Goal: Transaction & Acquisition: Purchase product/service

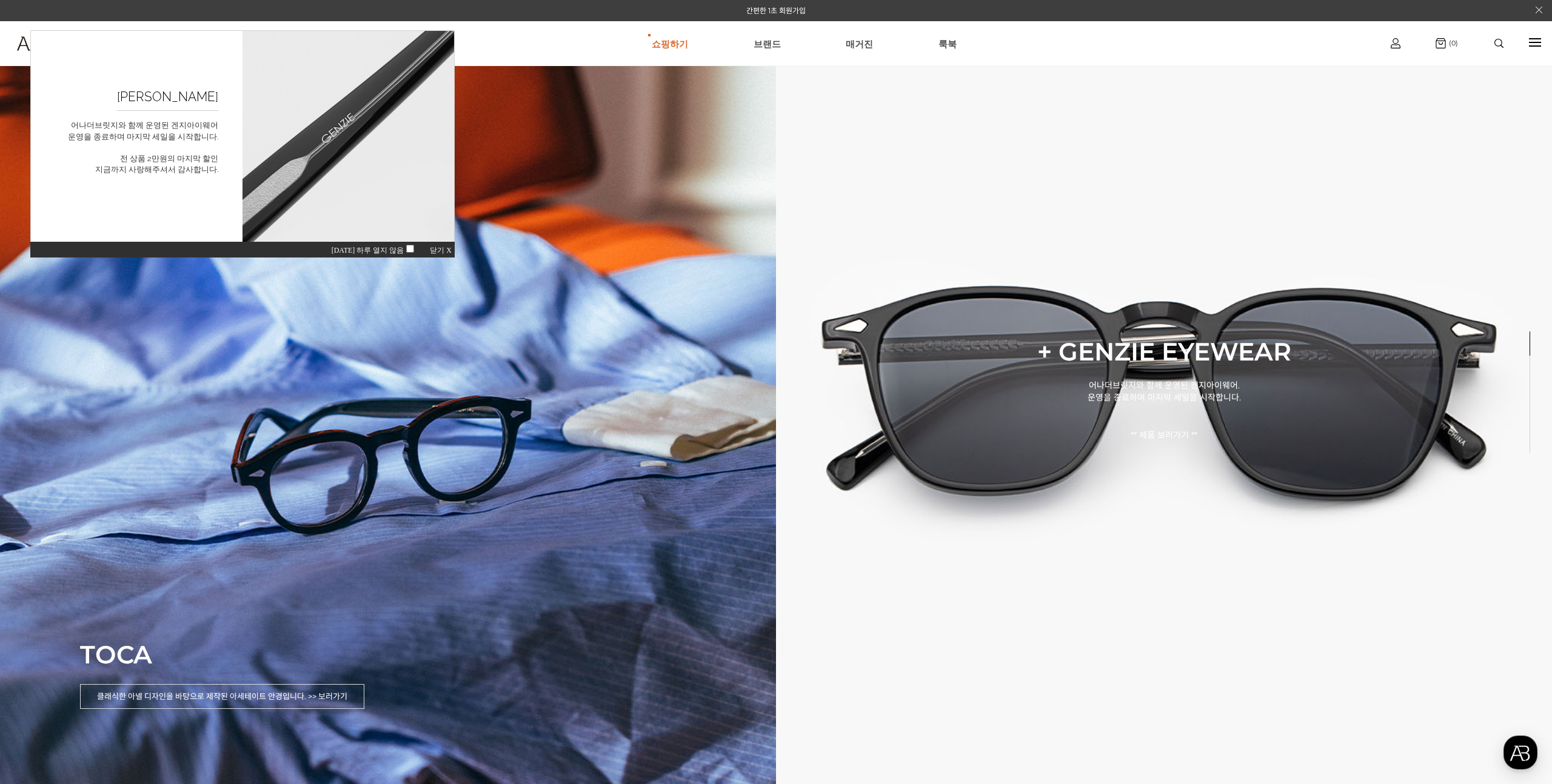
click at [430, 245] on div "[DATE] 하루 열지 않음 닫기 X" at bounding box center [242, 249] width 424 height 16
click at [433, 250] on span "닫기 X" at bounding box center [440, 250] width 22 height 8
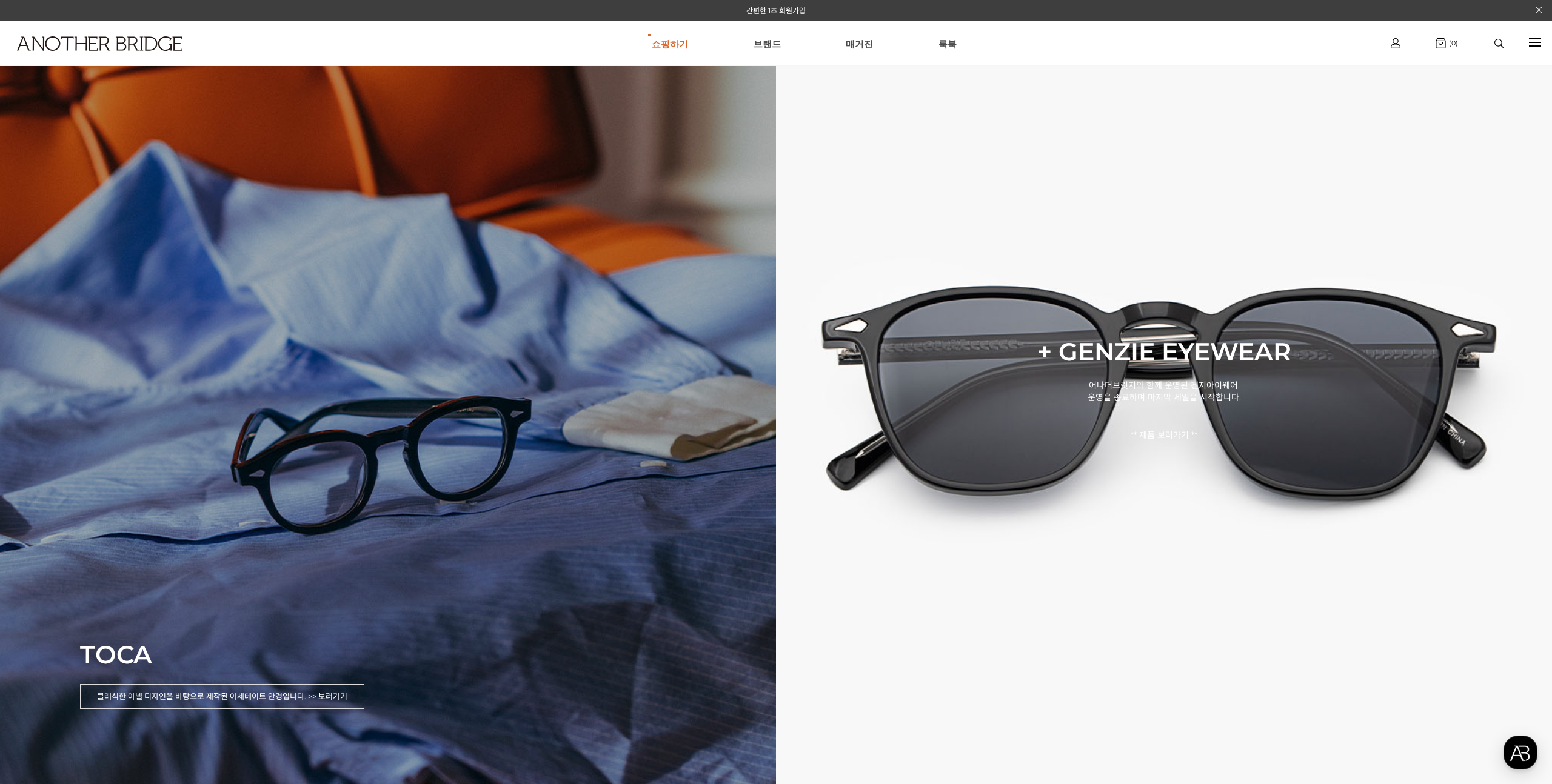
click at [422, 420] on div "TOCA 클래식한 아넬 디자인을 바탕으로 제작된 아세테이트 안경입니다. >> 보러가기" at bounding box center [388, 392] width 776 height 784
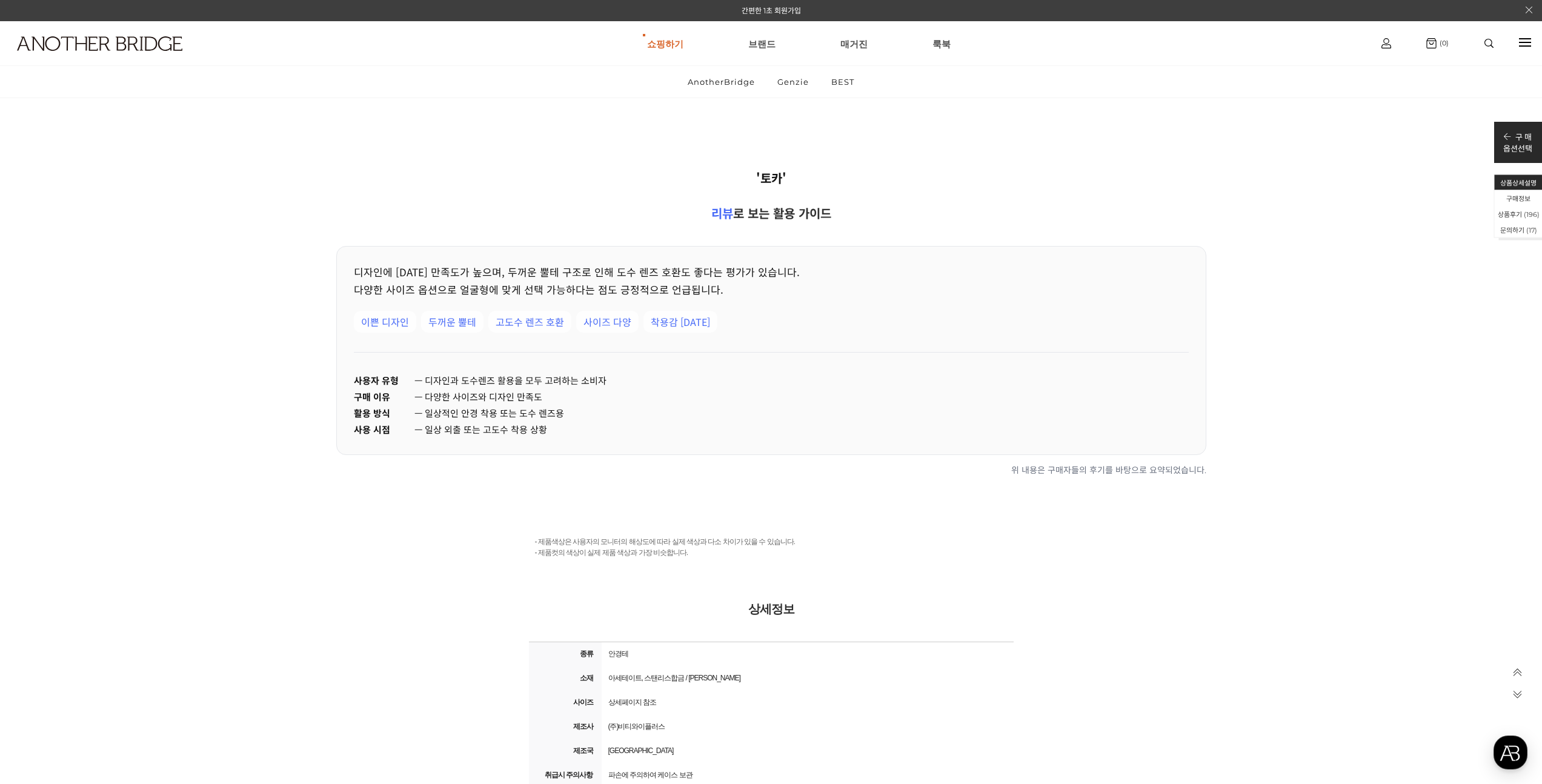
scroll to position [25130, 0]
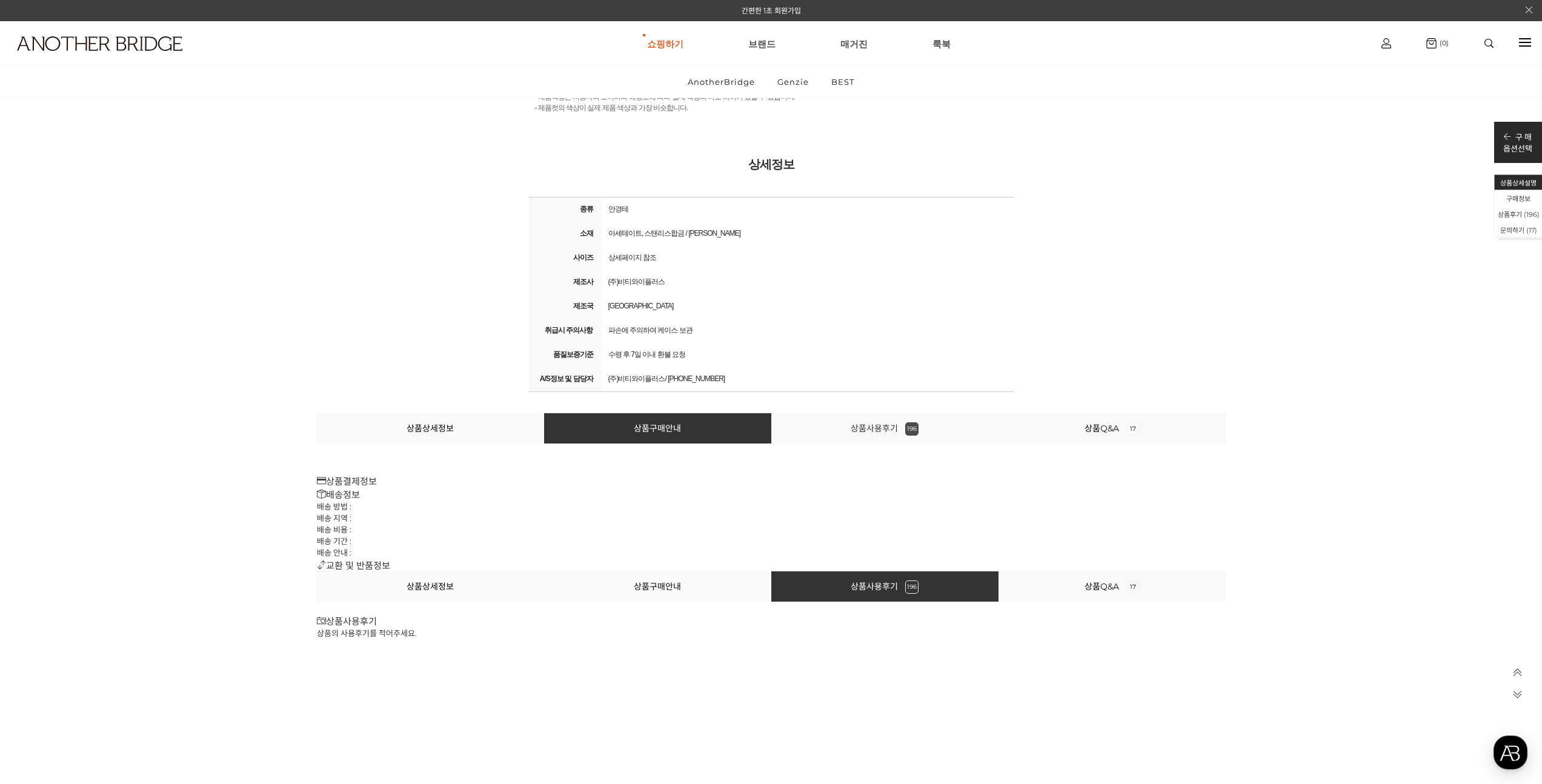
click at [886, 430] on link "상품사용후기 196" at bounding box center [885, 428] width 68 height 11
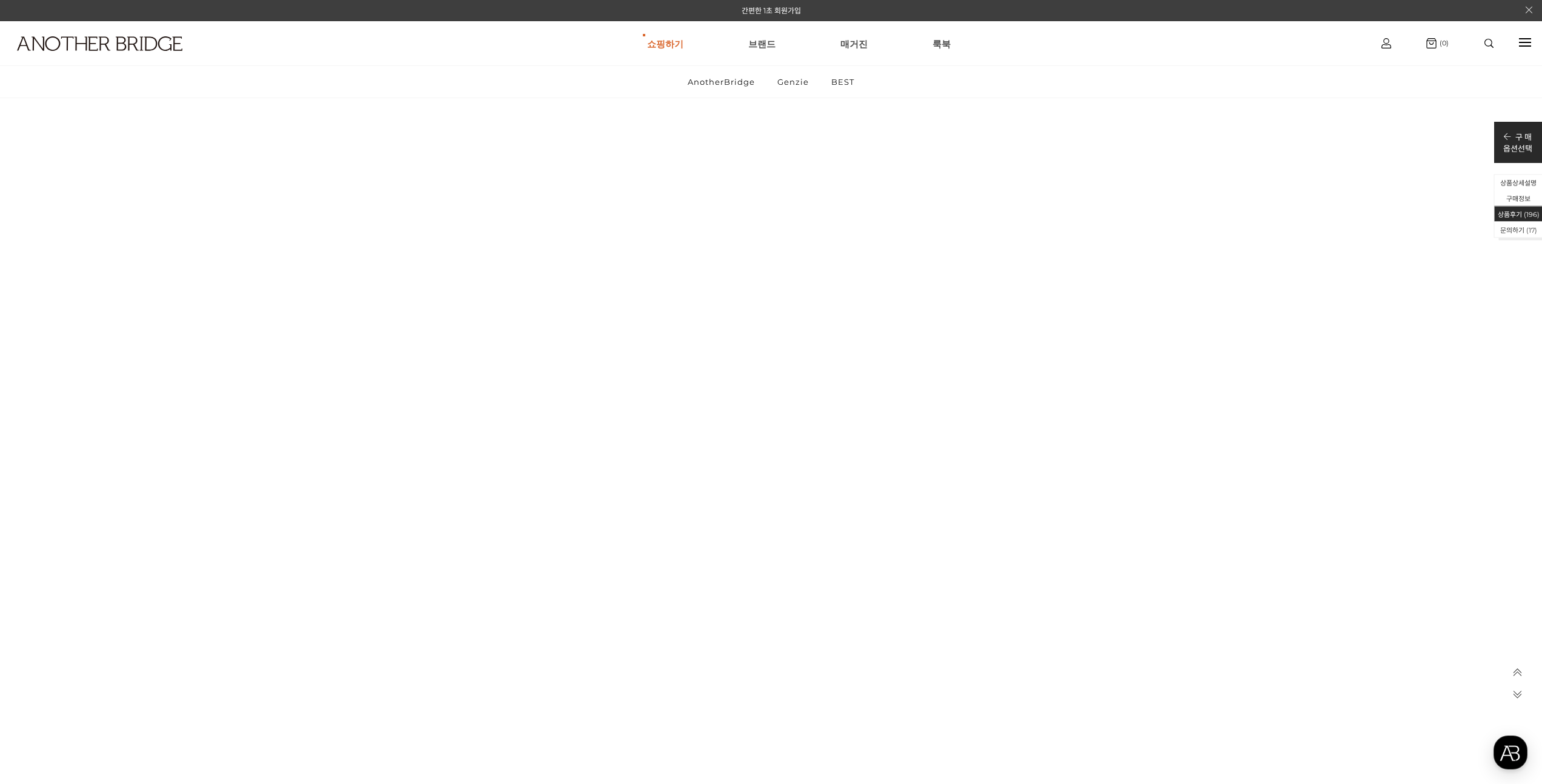
scroll to position [26216, 0]
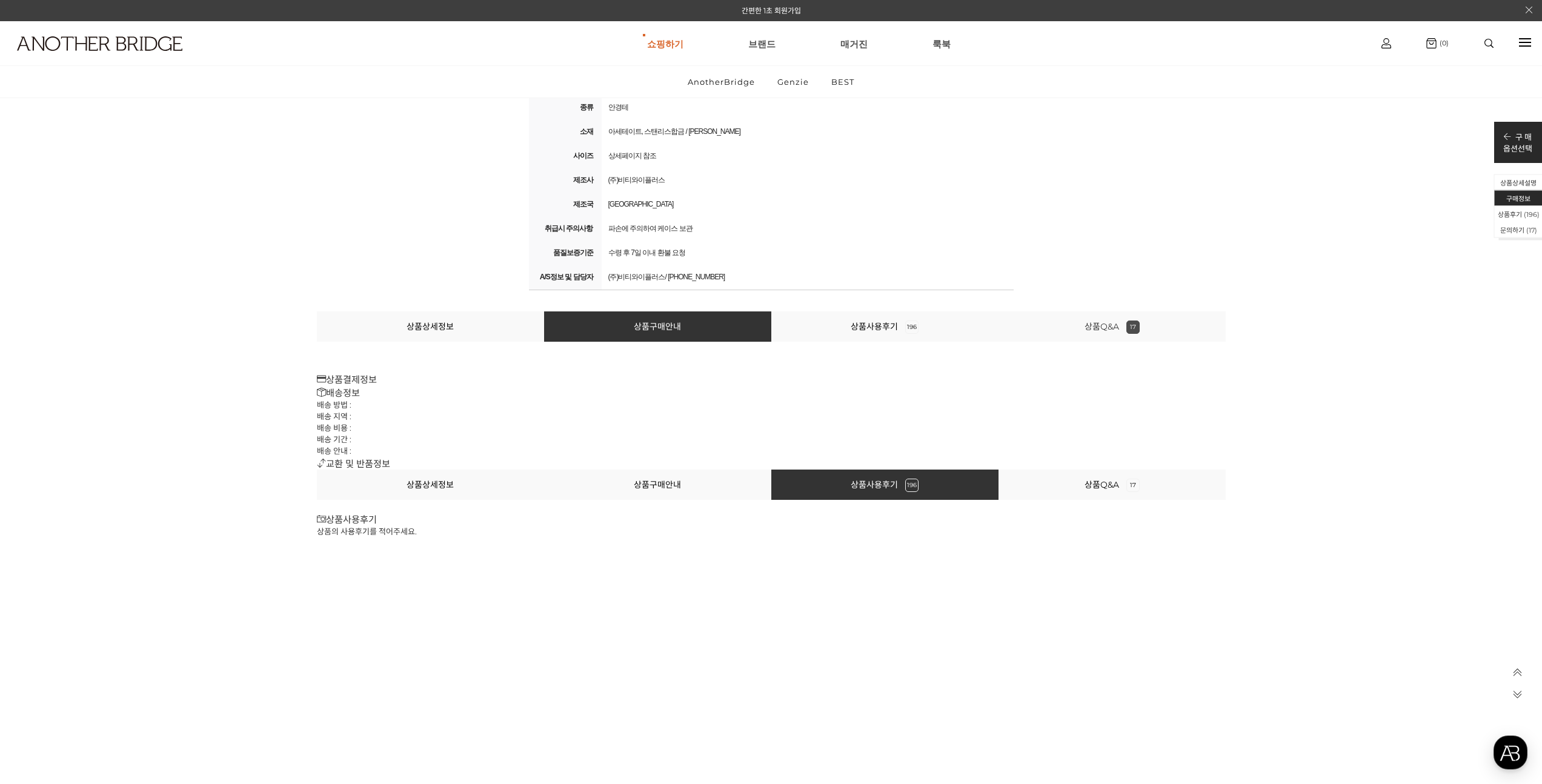
click at [1103, 321] on link "상품Q&A 17" at bounding box center [1112, 326] width 55 height 11
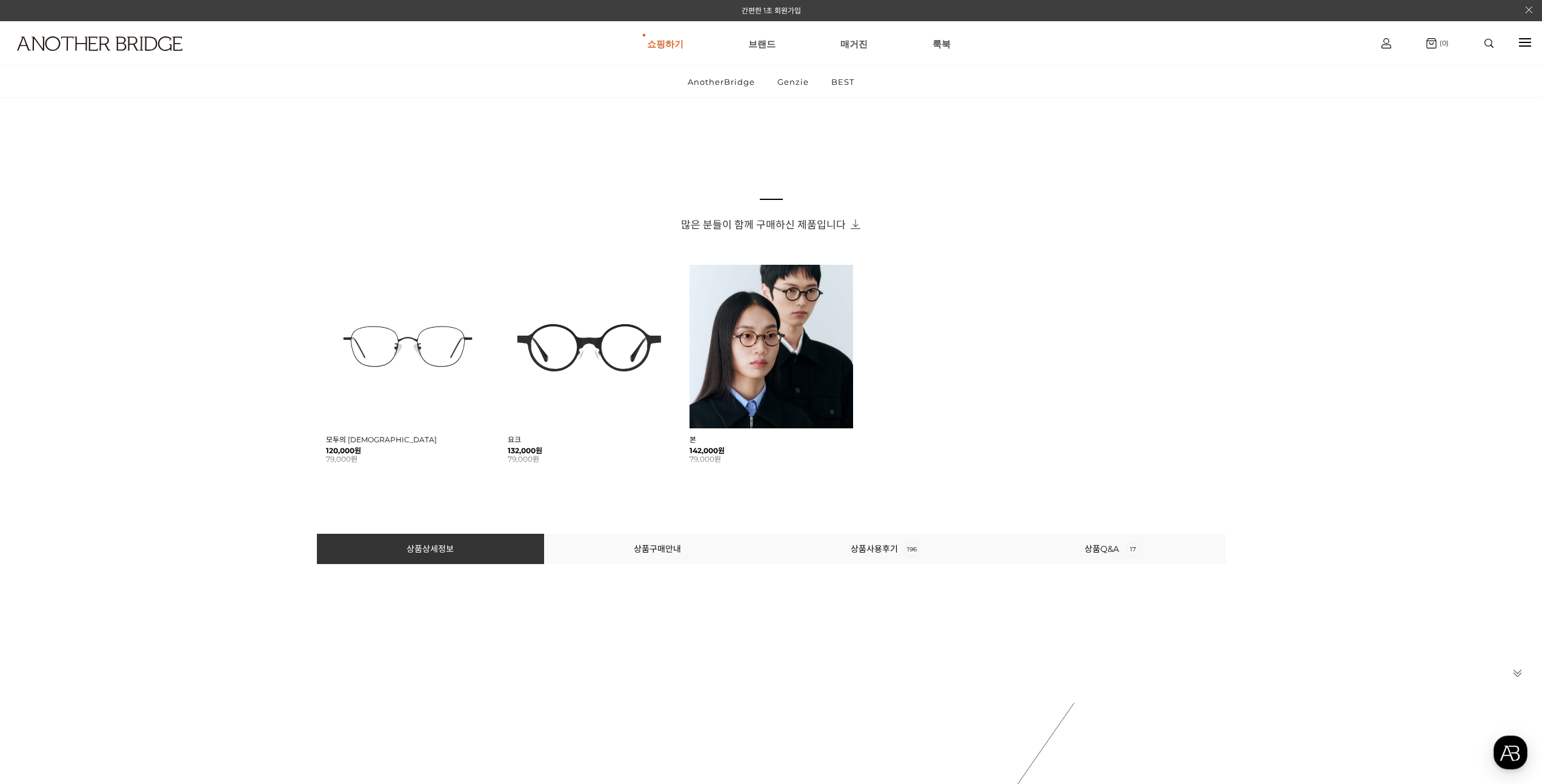
scroll to position [0, 0]
